Goal: Information Seeking & Learning: Learn about a topic

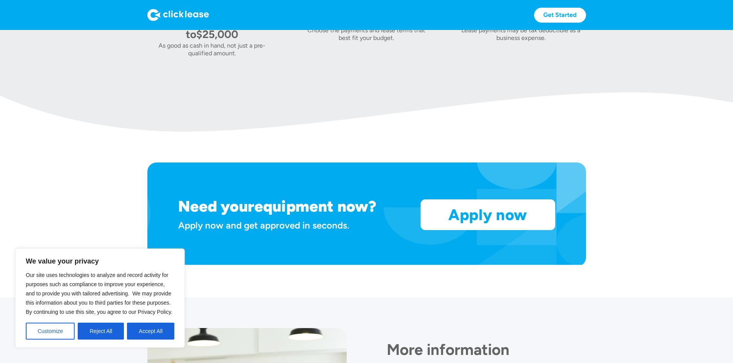
scroll to position [521, 0]
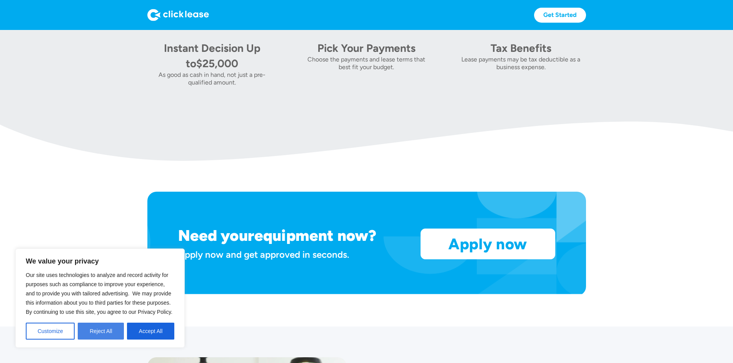
click at [89, 331] on button "Reject All" at bounding box center [101, 331] width 46 height 17
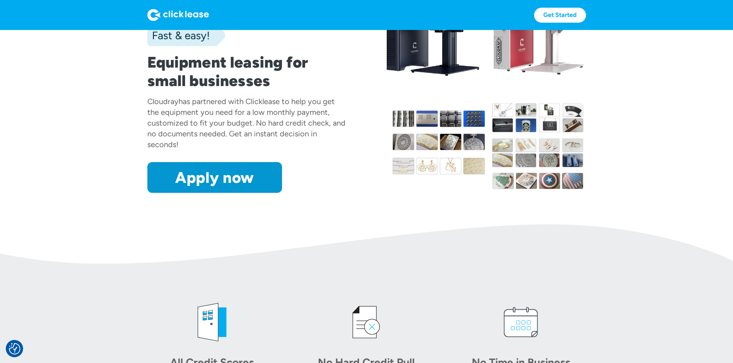
scroll to position [0, 0]
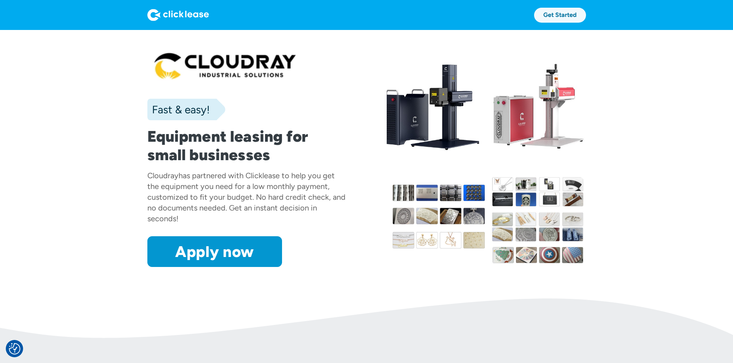
click at [586, 16] on link "Get Started" at bounding box center [560, 15] width 52 height 15
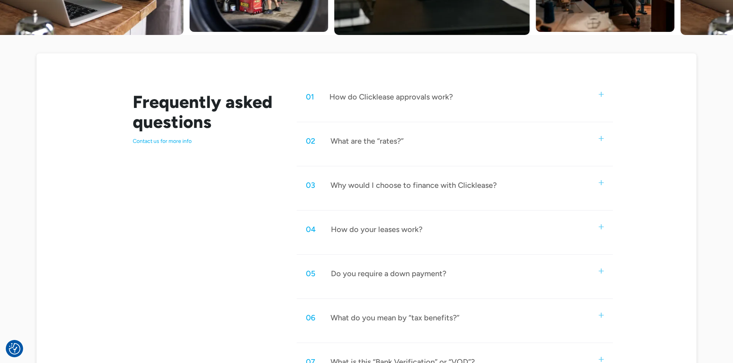
scroll to position [385, 0]
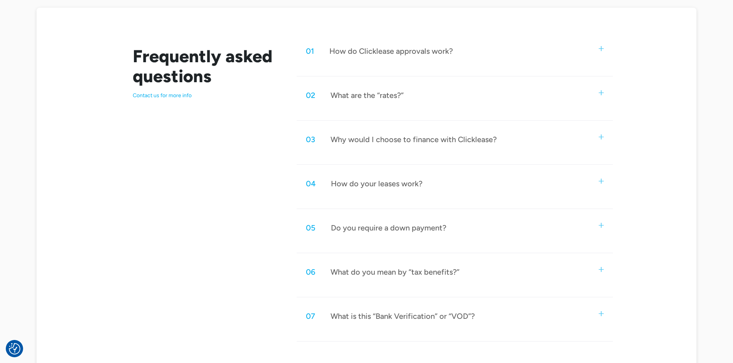
click at [411, 180] on div "How do your leases work?" at bounding box center [377, 184] width 92 height 10
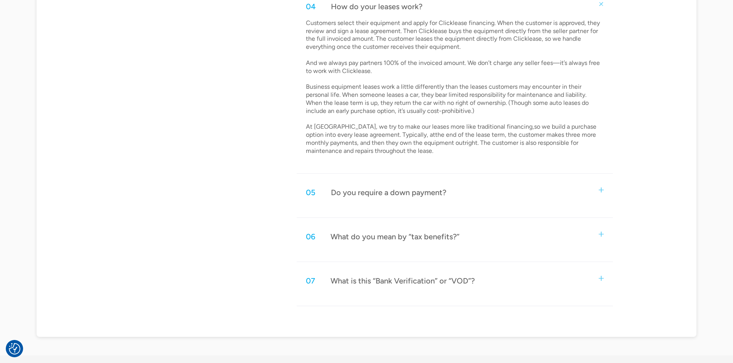
scroll to position [577, 0]
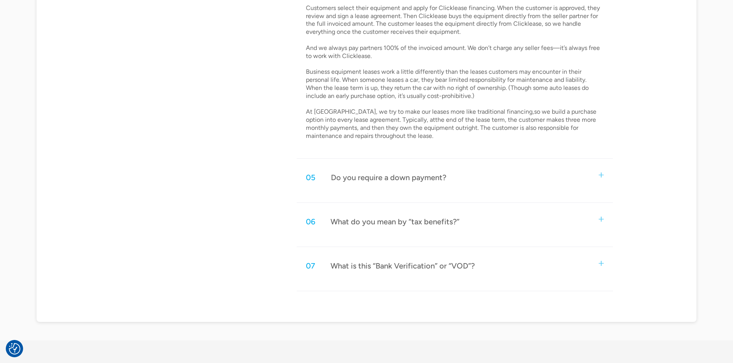
click at [461, 180] on div "05 Do you require a down payment?" at bounding box center [455, 177] width 316 height 25
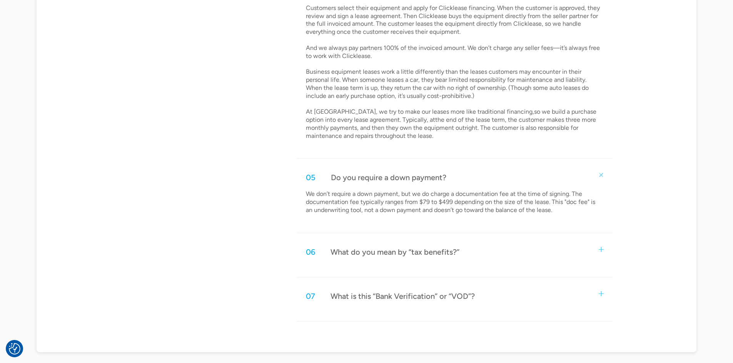
click at [470, 257] on div "06 What do you mean by “tax benefits?”" at bounding box center [455, 252] width 316 height 25
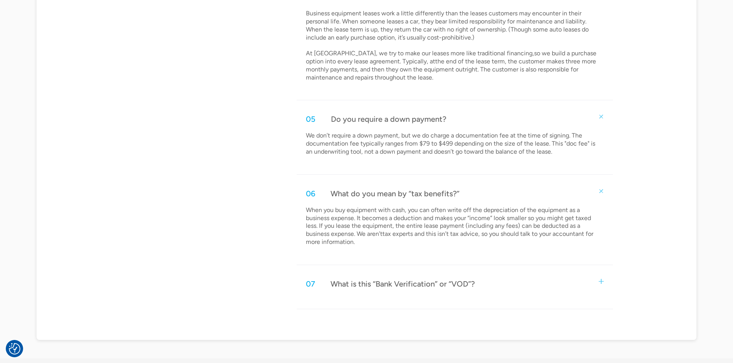
scroll to position [654, 0]
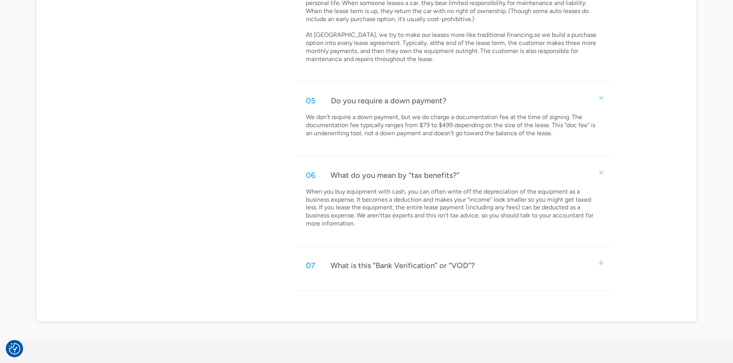
click at [497, 255] on div "07 What is this “Bank Verification” or “VOD”?" at bounding box center [455, 265] width 316 height 25
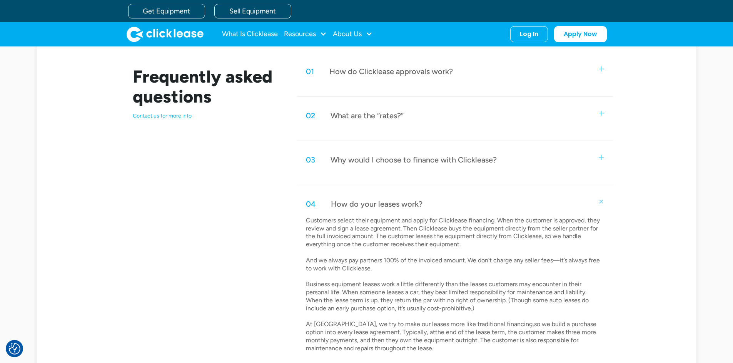
scroll to position [346, 0]
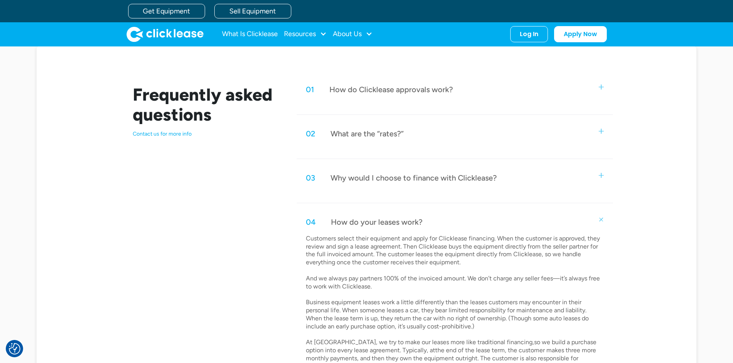
click at [482, 128] on div "02 What are the “rates?”" at bounding box center [455, 133] width 316 height 25
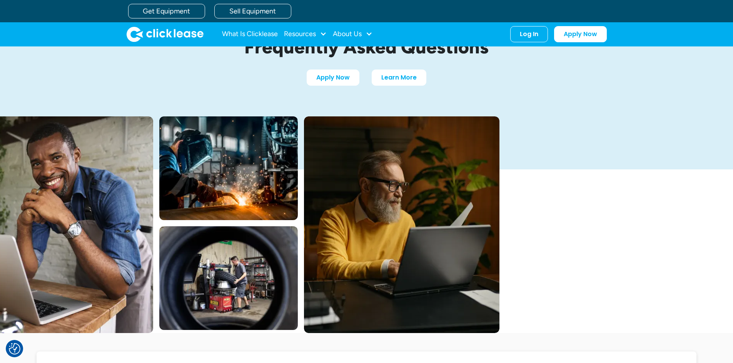
scroll to position [0, 0]
